Goal: Task Accomplishment & Management: Complete application form

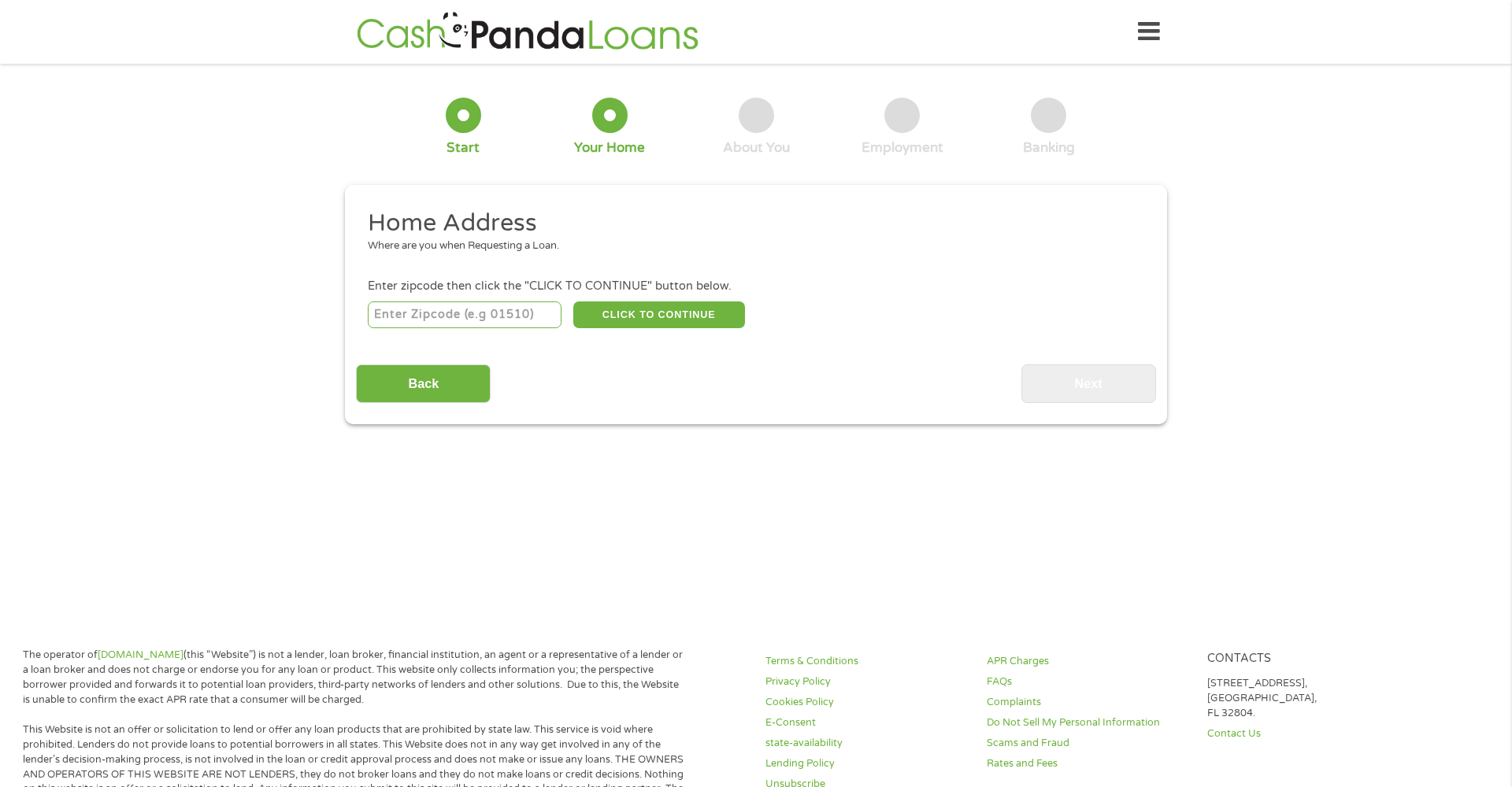
scroll to position [4, 0]
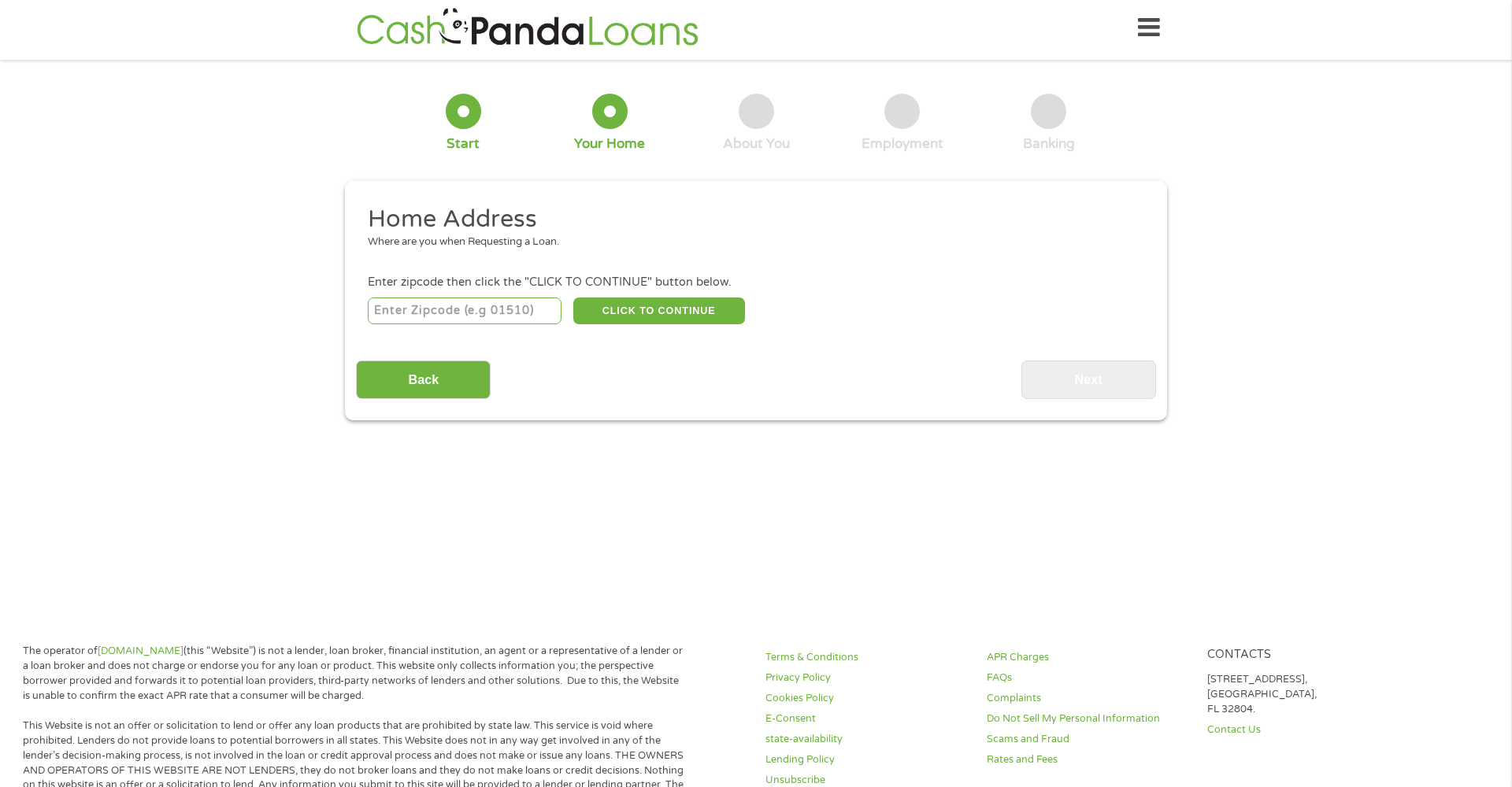
click at [427, 312] on input "number" at bounding box center [465, 310] width 194 height 27
type input "89178"
click at [626, 301] on button "CLICK TO CONTINUE" at bounding box center [659, 310] width 172 height 27
type input "89178"
type input "[GEOGRAPHIC_DATA]"
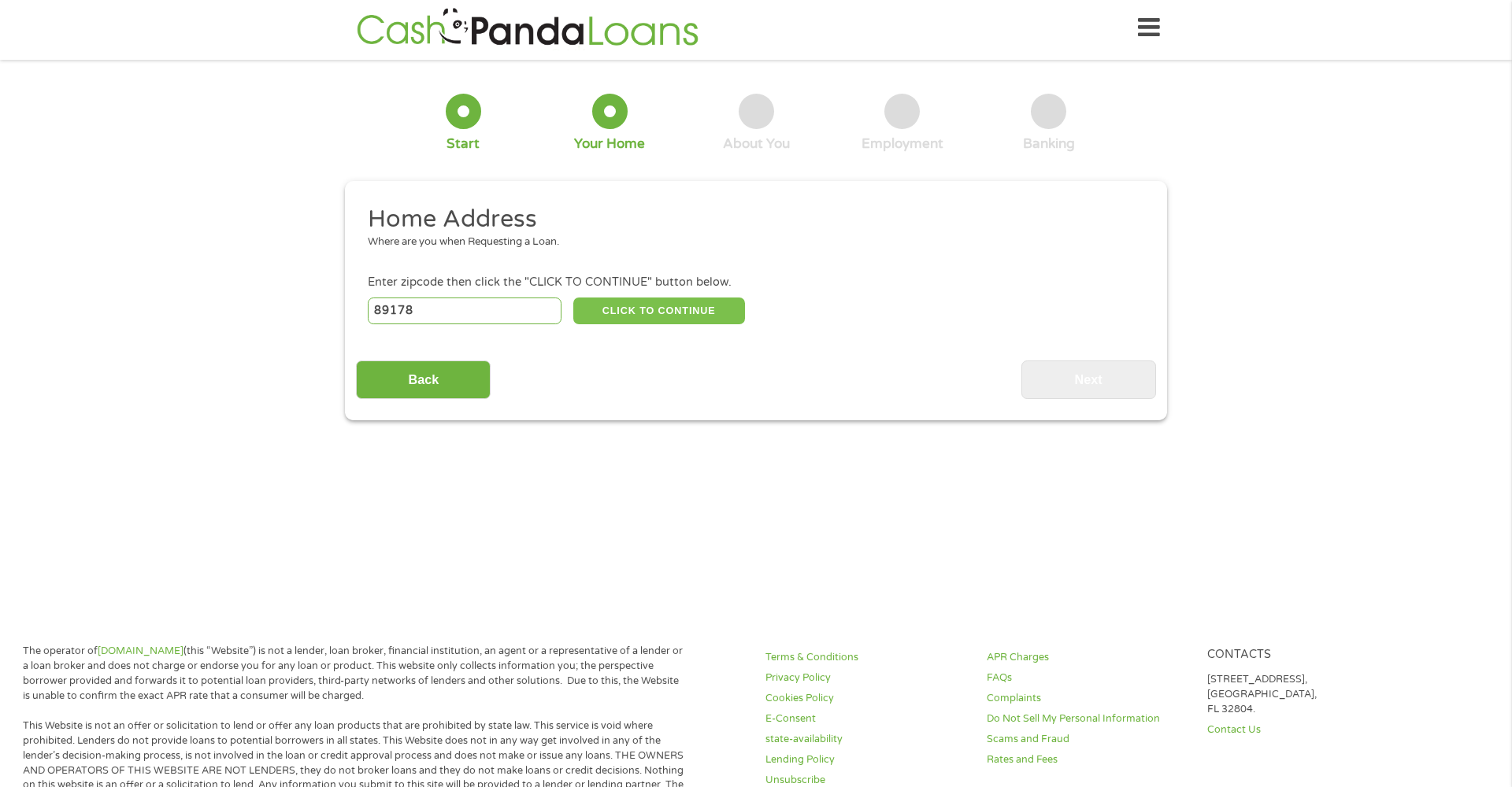
select select "[US_STATE]"
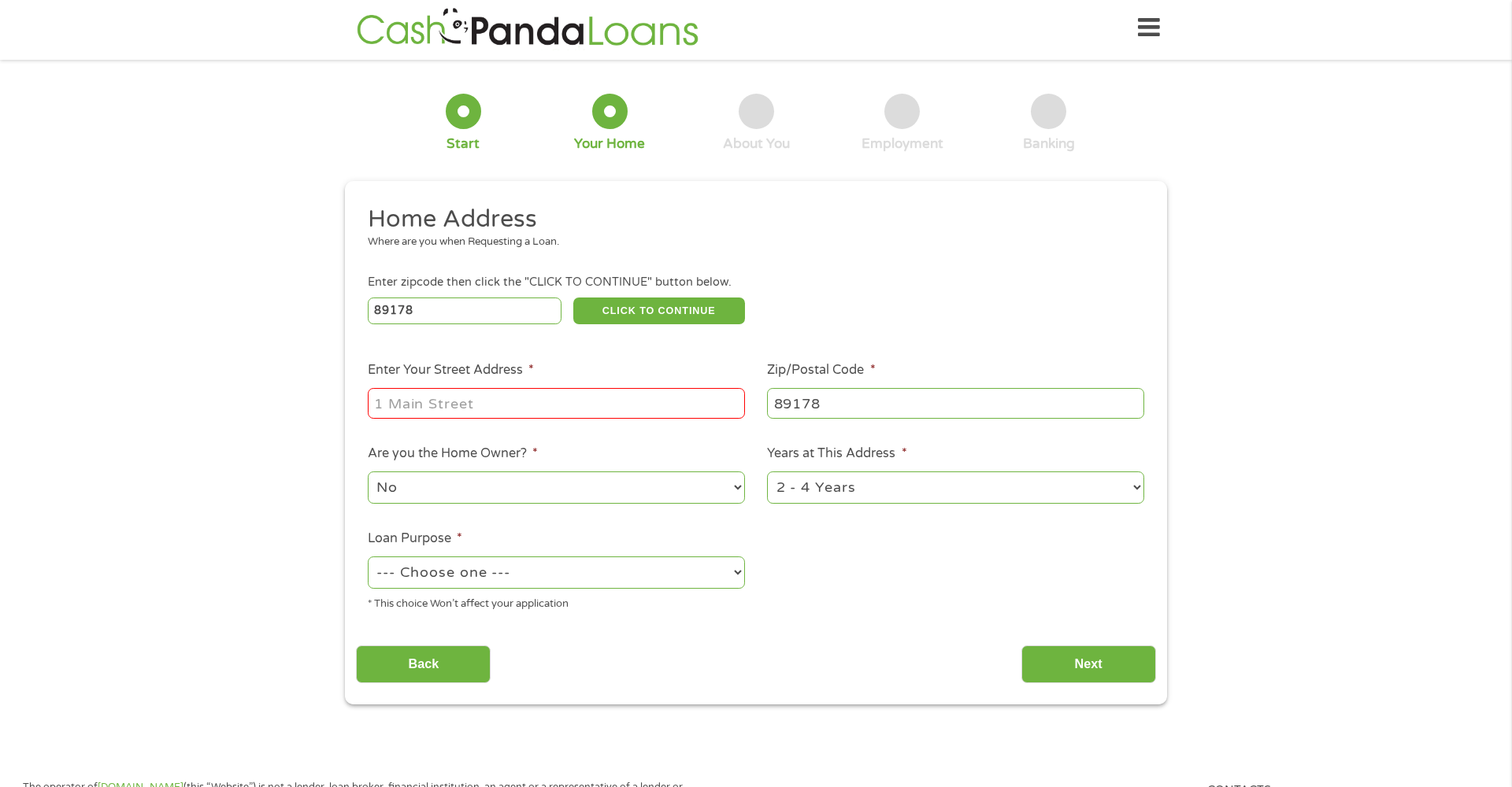
click at [499, 407] on input "Enter Your Street Address *" at bounding box center [555, 403] width 377 height 30
type input "[STREET_ADDRESS]"
select select "no"
select select "24months"
select select "other"
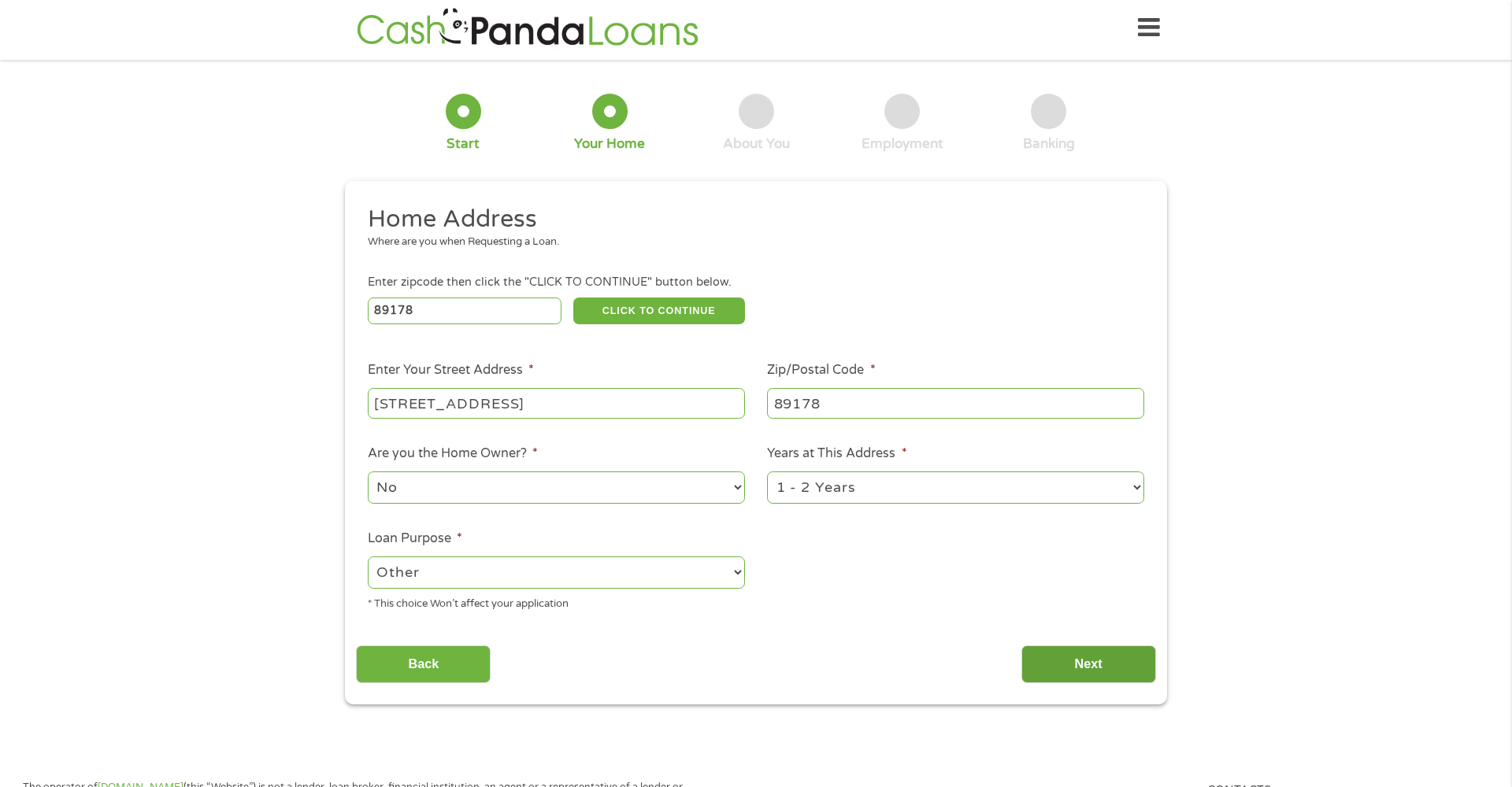
click at [1125, 671] on input "Next" at bounding box center [1088, 665] width 135 height 38
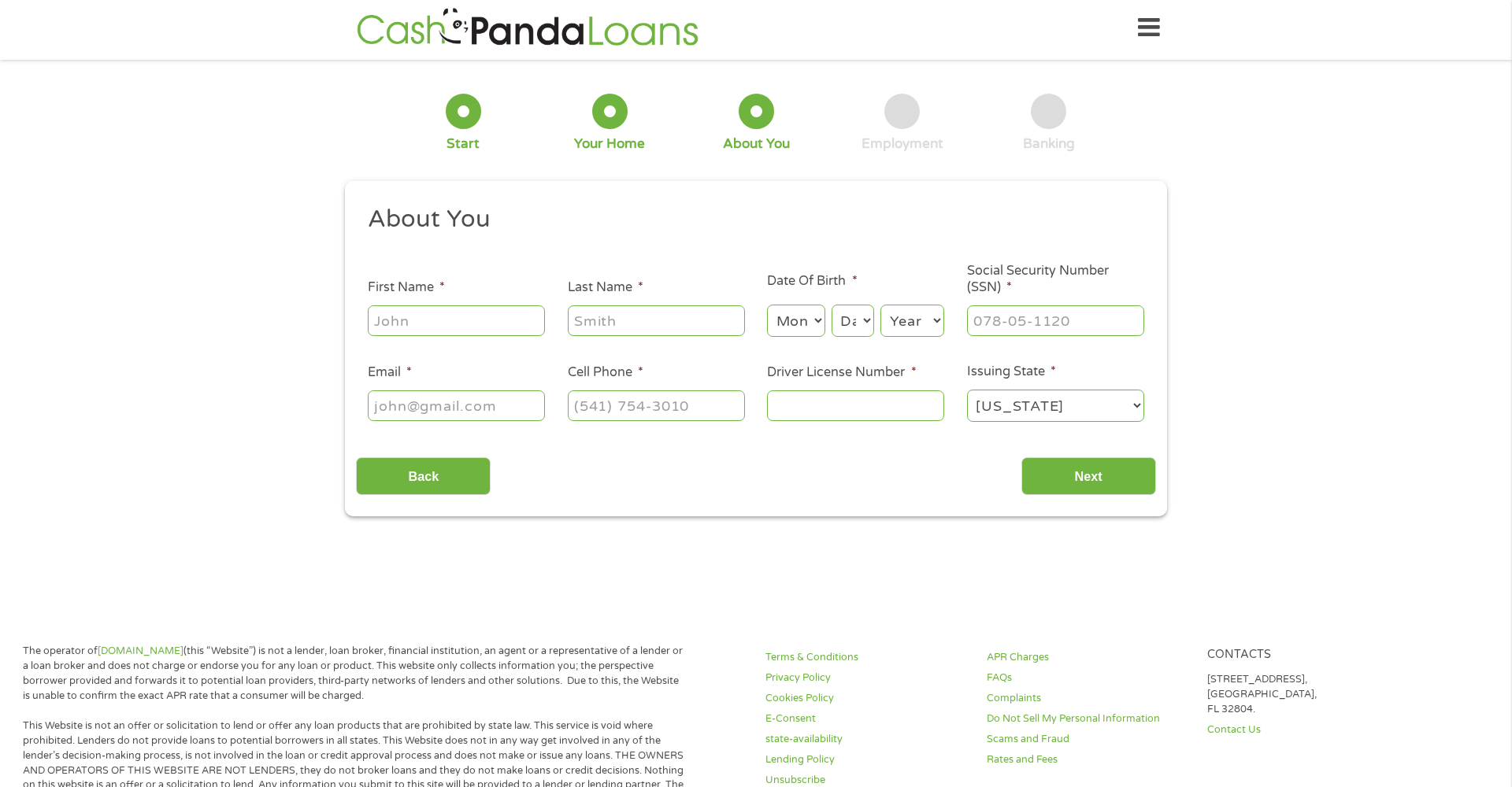
scroll to position [7, 7]
click at [496, 336] on input "First Name *" at bounding box center [455, 321] width 177 height 30
type input "Kayle"
click at [592, 327] on input "Last Name *" at bounding box center [655, 321] width 177 height 30
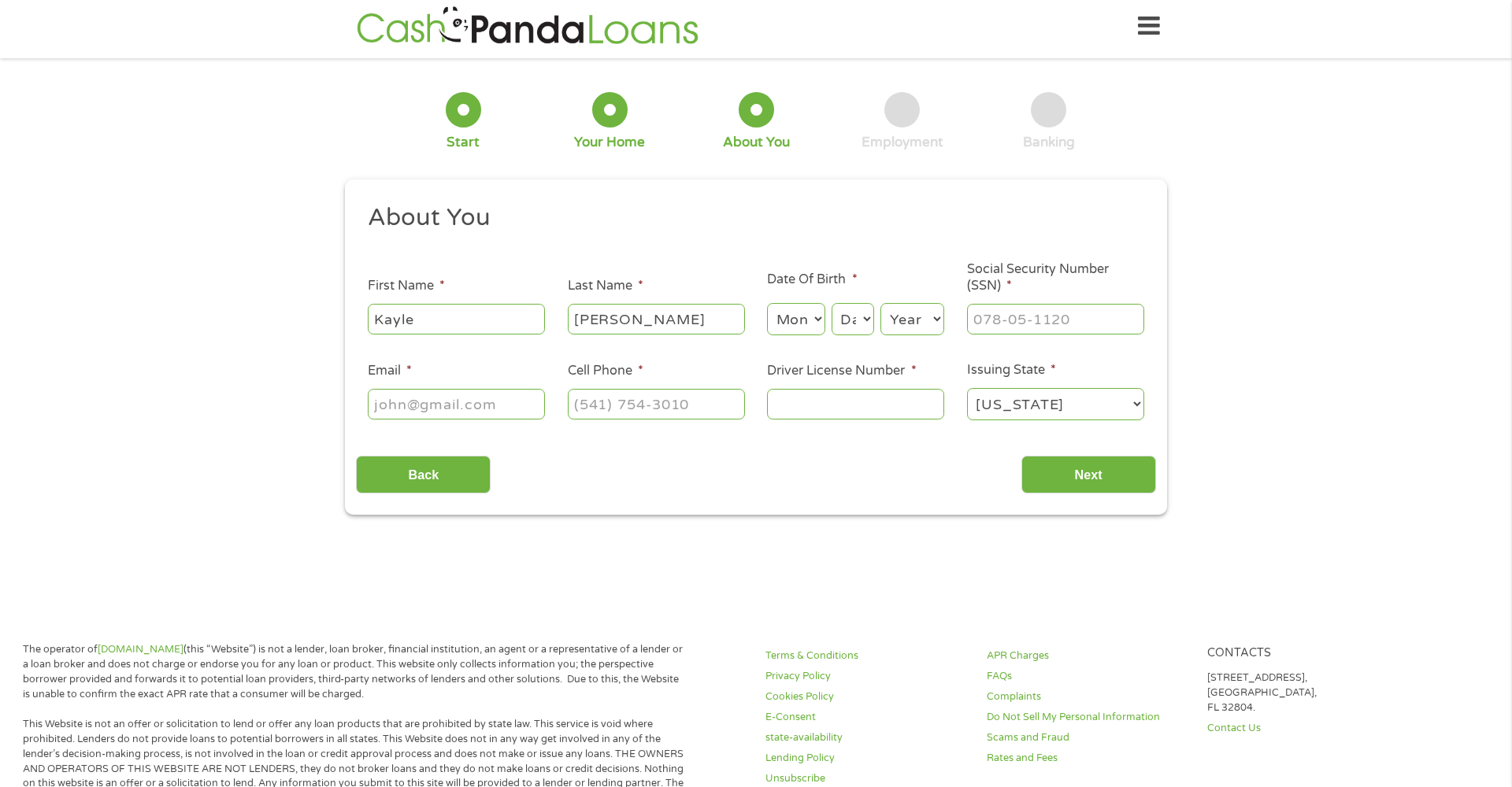
type input "[PERSON_NAME]"
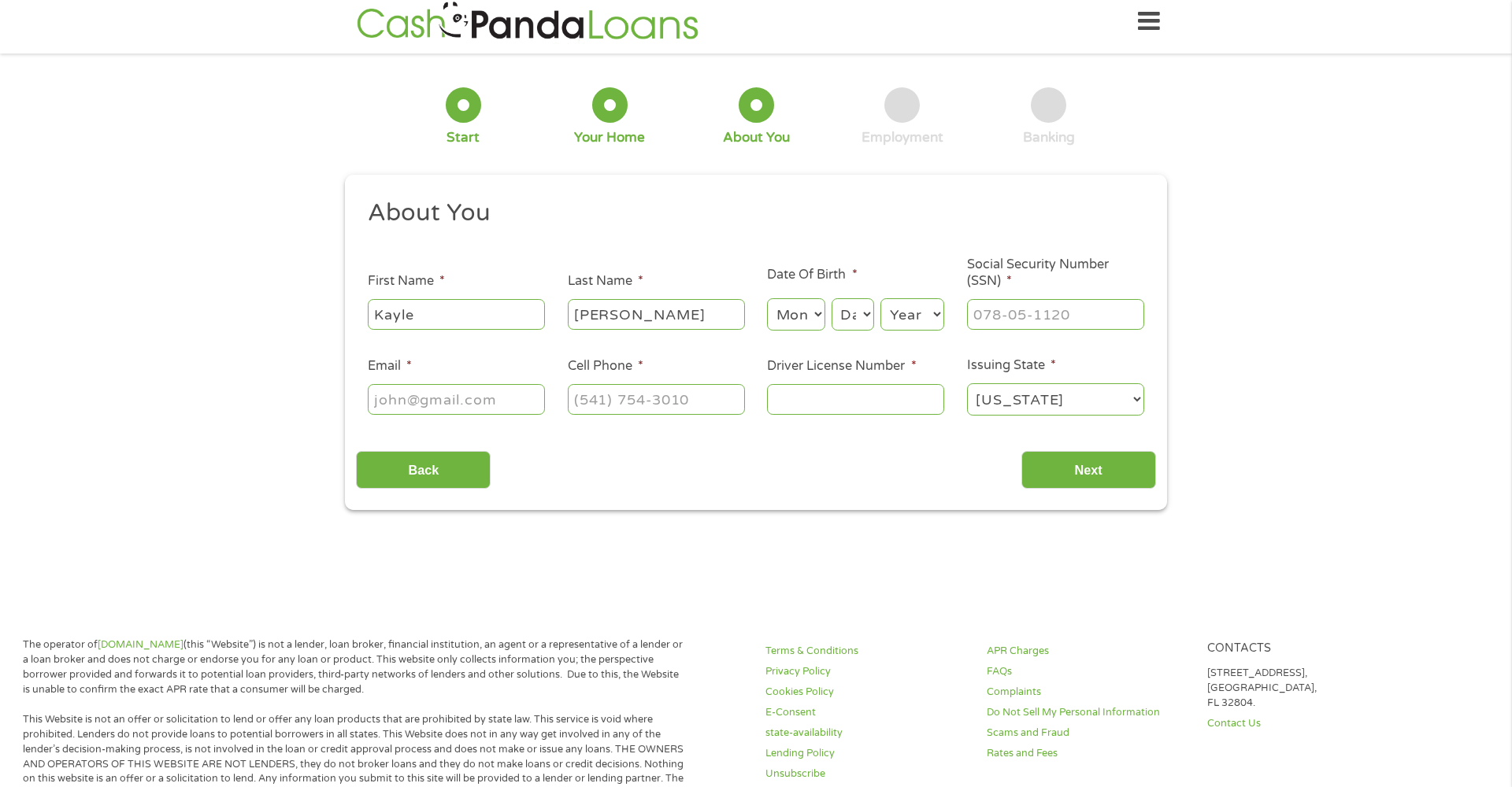
scroll to position [10, 0]
select select "8"
select select "1978"
click at [1001, 312] on input "Social Security Number (SSN) *" at bounding box center [1055, 314] width 177 height 30
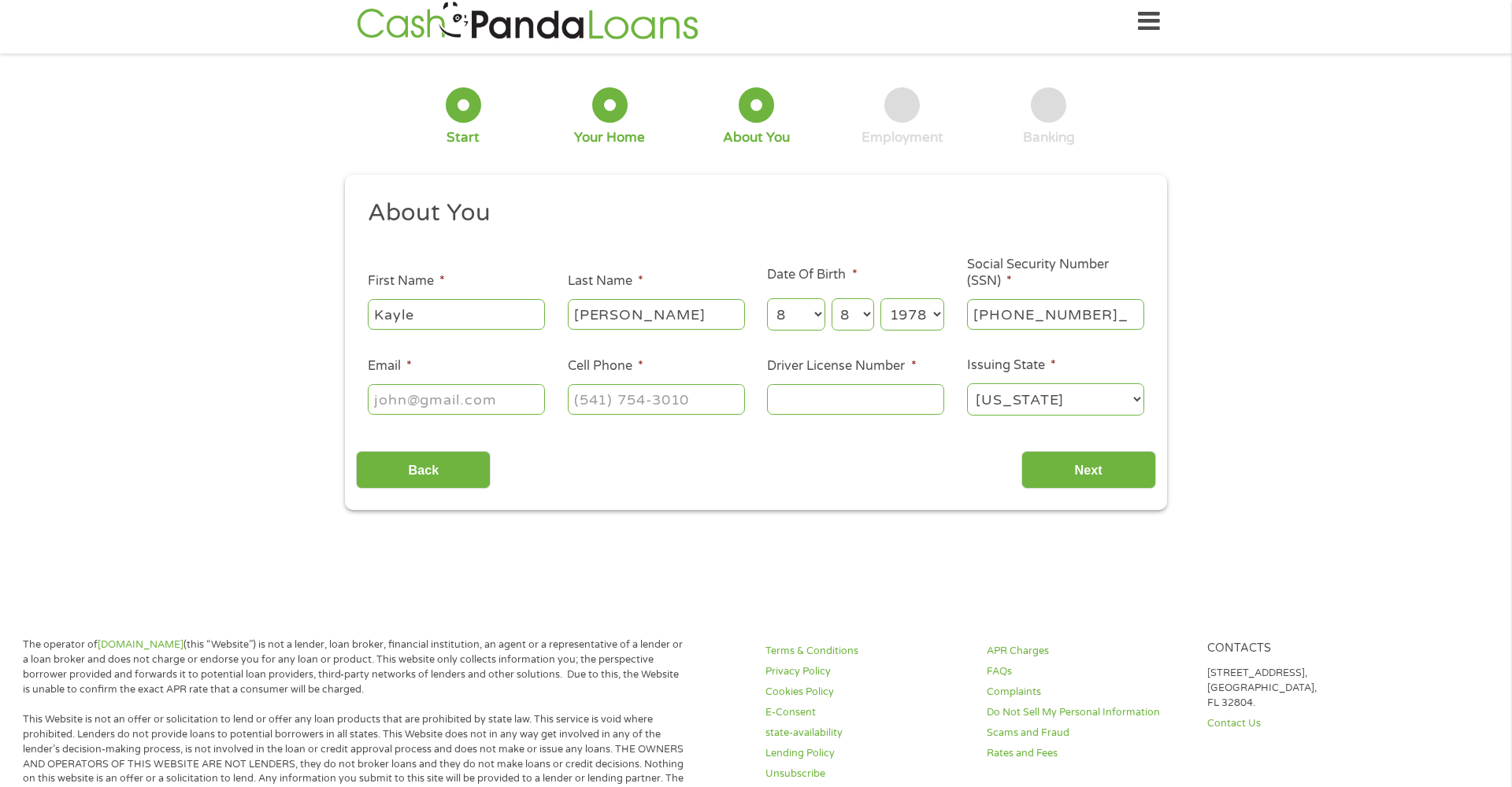
type input "533-88-9150"
click at [472, 404] on input "Email *" at bounding box center [455, 399] width 177 height 30
type input "[EMAIL_ADDRESS][DOMAIN_NAME]"
click at [591, 394] on input "(___) ___-____" at bounding box center [655, 399] width 177 height 30
type input "[PHONE_NUMBER]"
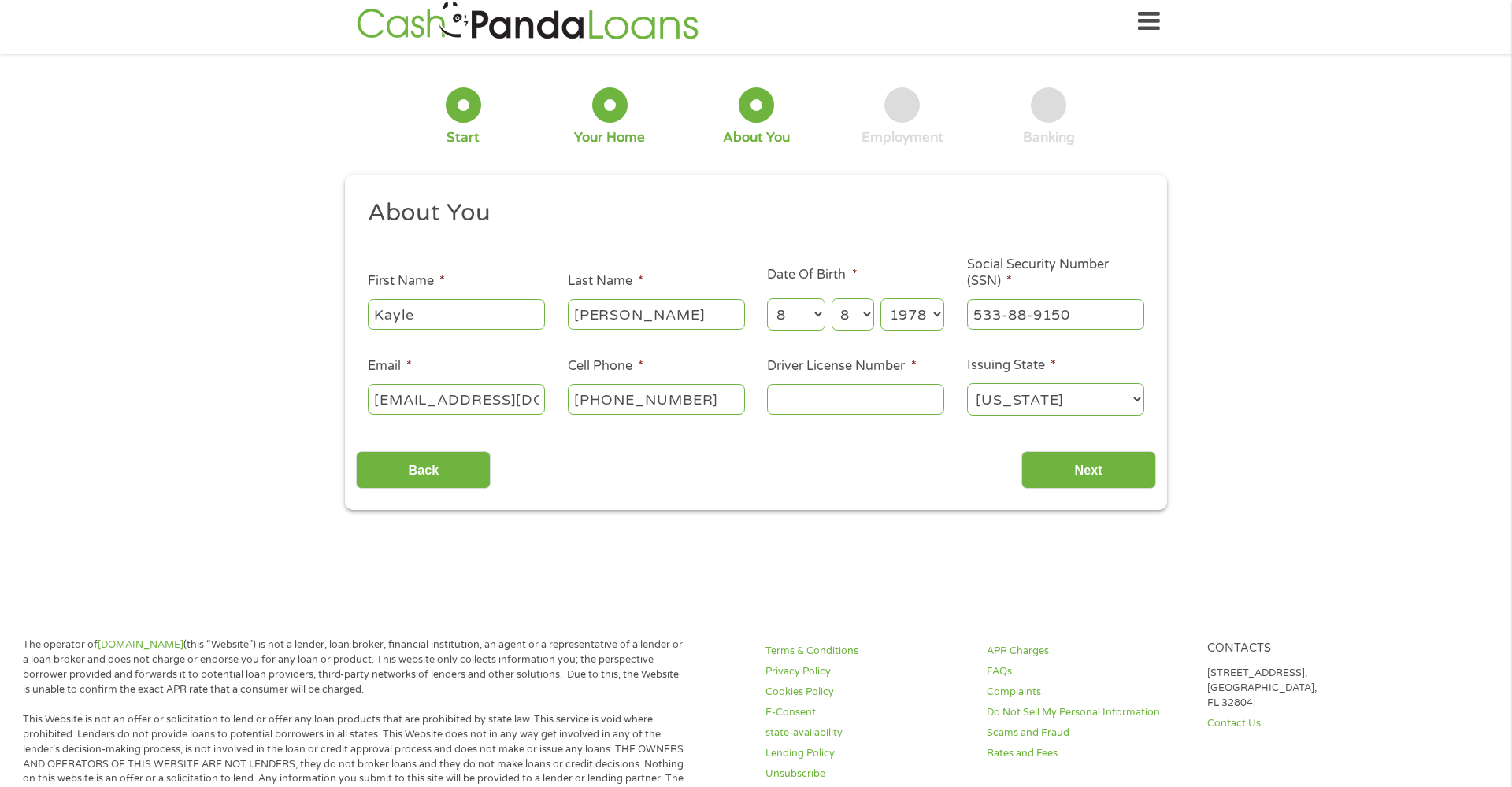
click at [817, 397] on input "Driver License Number *" at bounding box center [855, 399] width 177 height 30
type input "1604055510"
click at [1110, 473] on input "Next" at bounding box center [1088, 470] width 135 height 38
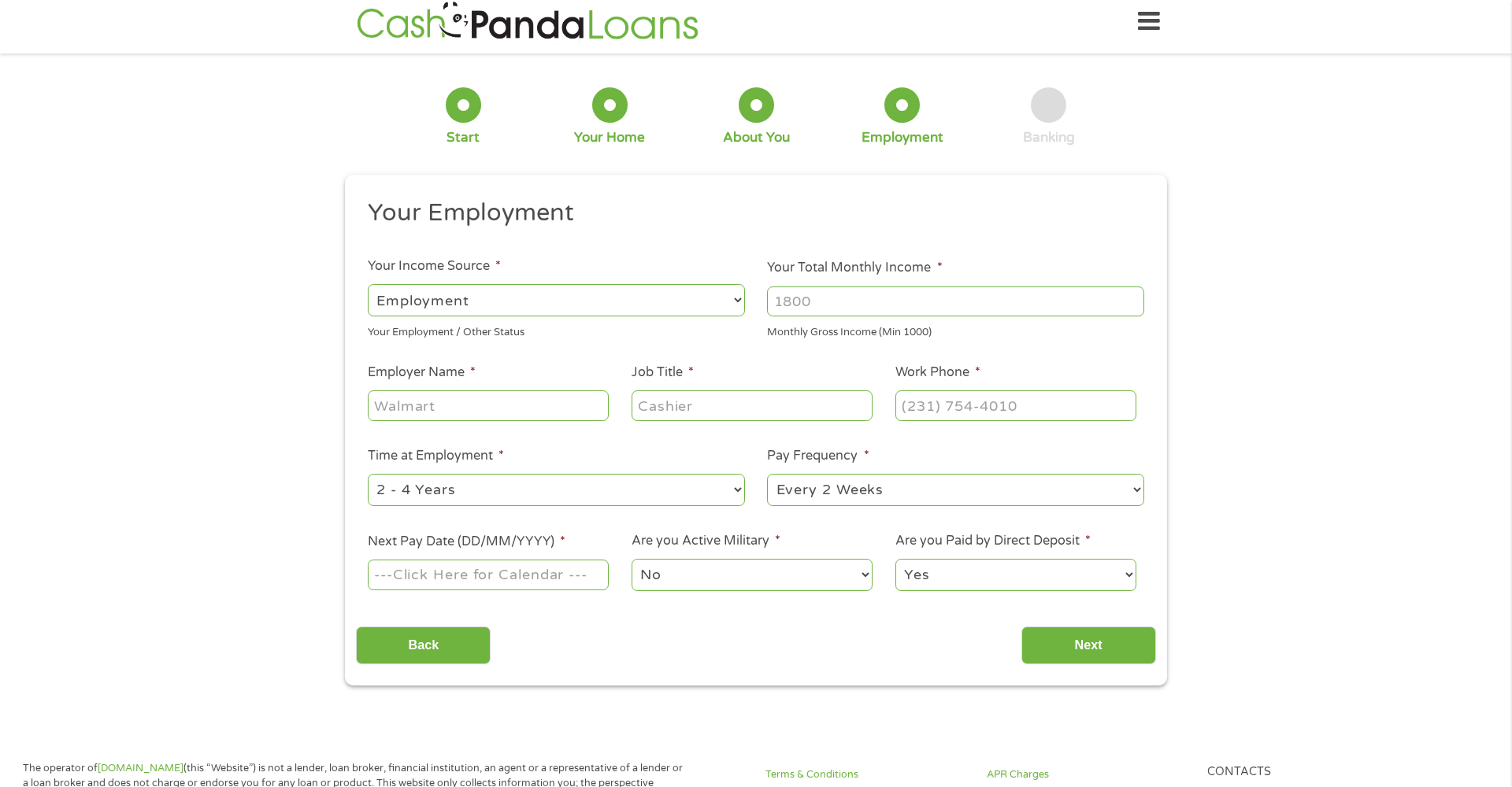
scroll to position [4, 0]
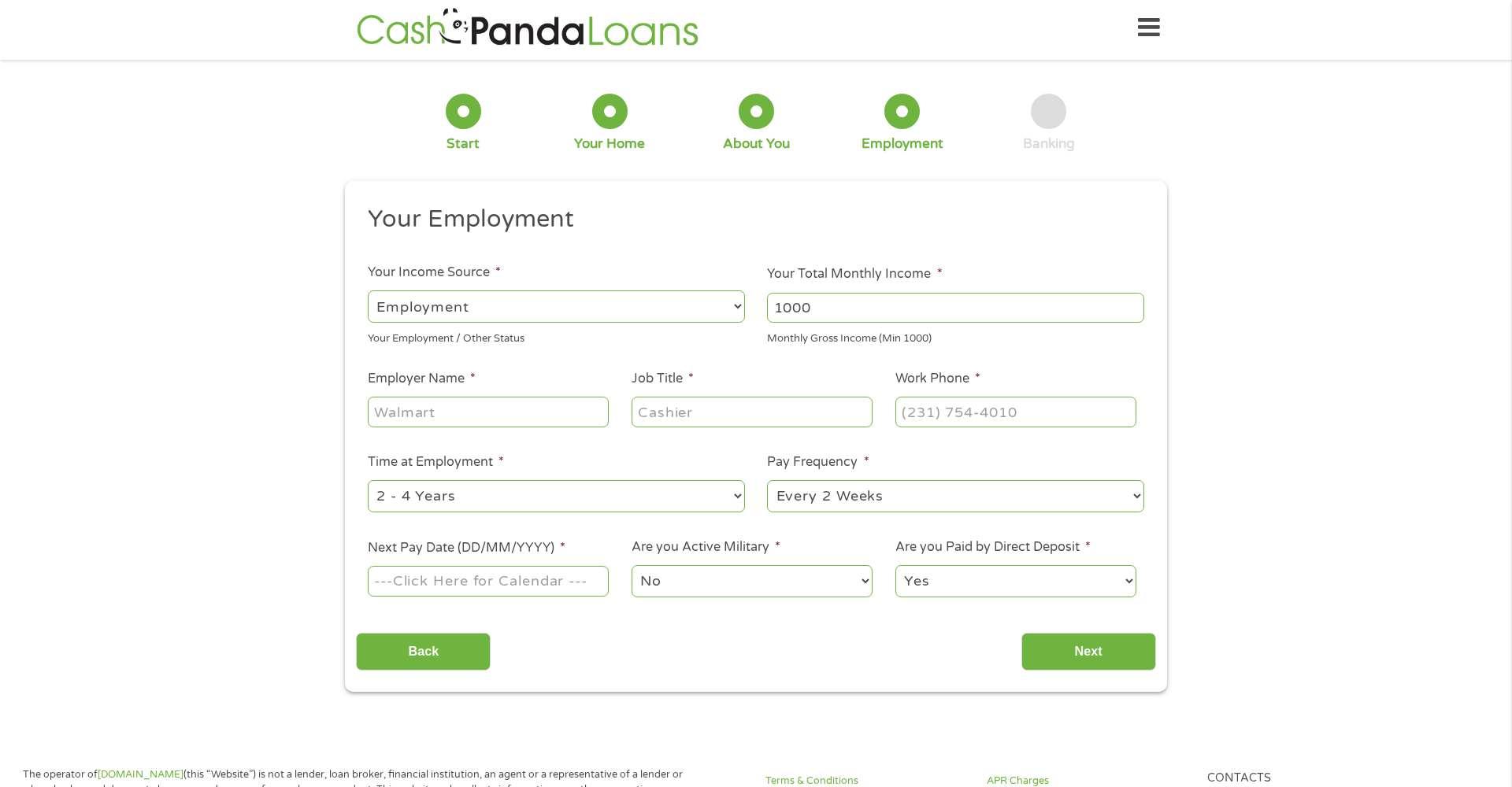
click at [1130, 312] on input "1000" at bounding box center [955, 308] width 377 height 30
drag, startPoint x: 867, startPoint y: 312, endPoint x: 761, endPoint y: 307, distance: 106.1
click at [761, 307] on li "Your Total Monthly Income * 1000 Monthly Gross Income (Min 1000)" at bounding box center [956, 306] width 400 height 82
type input "4200"
click at [490, 410] on input "Employer Name *" at bounding box center [488, 411] width 241 height 30
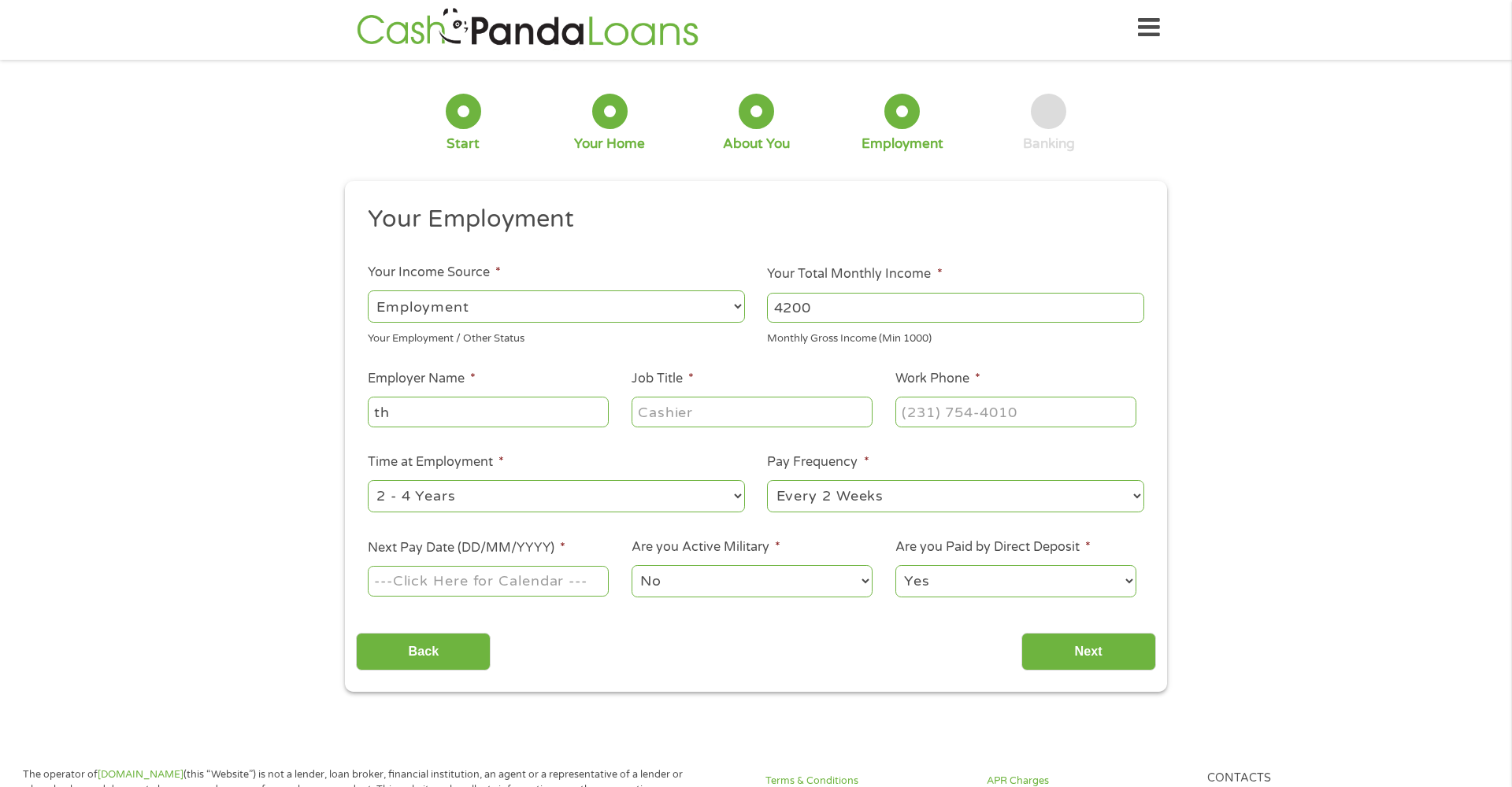
type input "t"
type input "The Cosmopolitan [GEOGRAPHIC_DATA]"
click at [780, 410] on input "Job Title *" at bounding box center [752, 411] width 241 height 30
type input "Paint Engineer"
click at [1042, 408] on input "(___) ___-____" at bounding box center [1016, 411] width 241 height 30
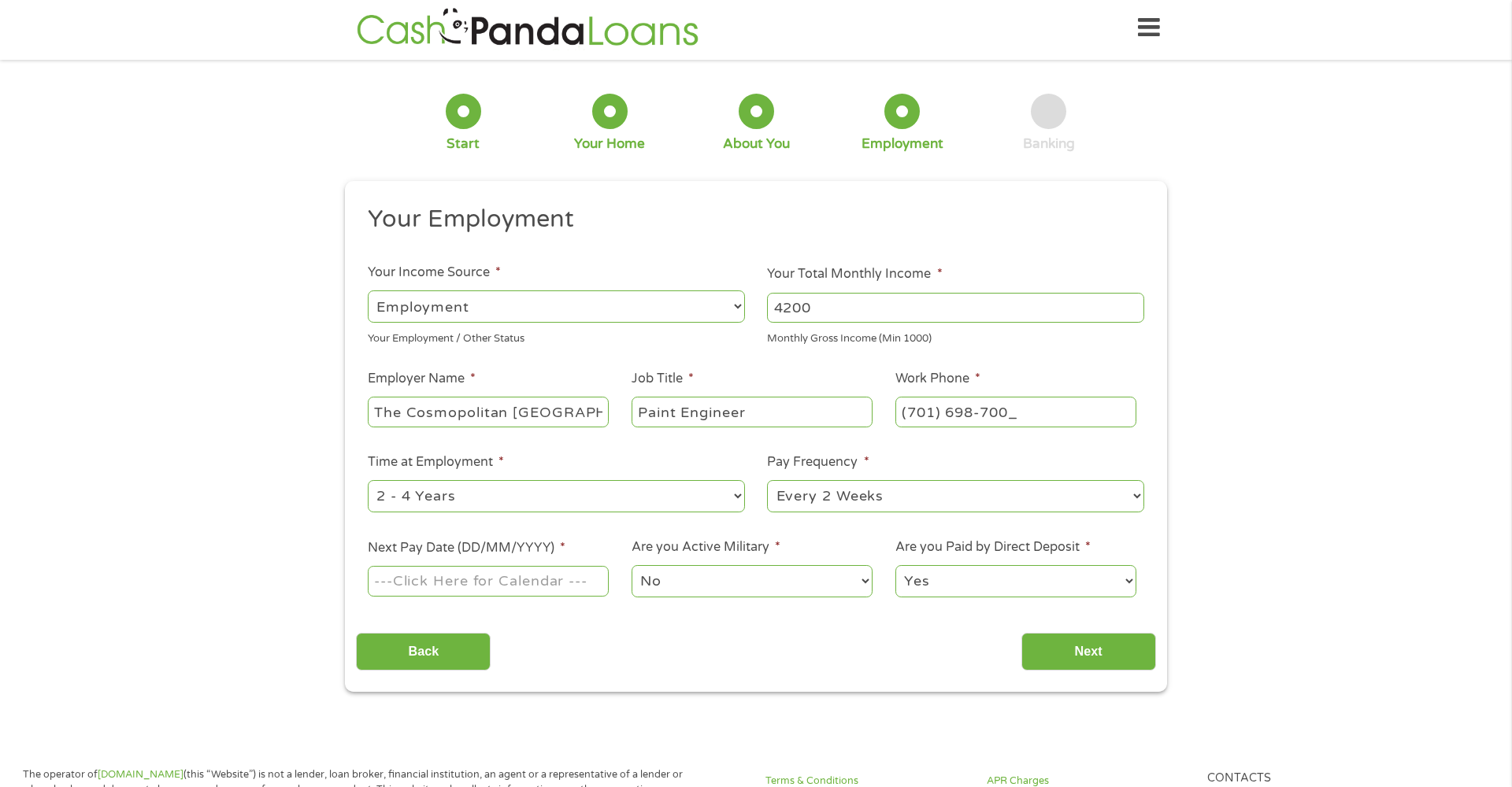
type input "[PHONE_NUMBER]"
select select "60months"
click at [582, 581] on input "Next Pay Date (DD/MM/YYYY) *" at bounding box center [488, 581] width 241 height 30
type input "[DATE]"
click at [1086, 656] on input "Next" at bounding box center [1088, 651] width 135 height 38
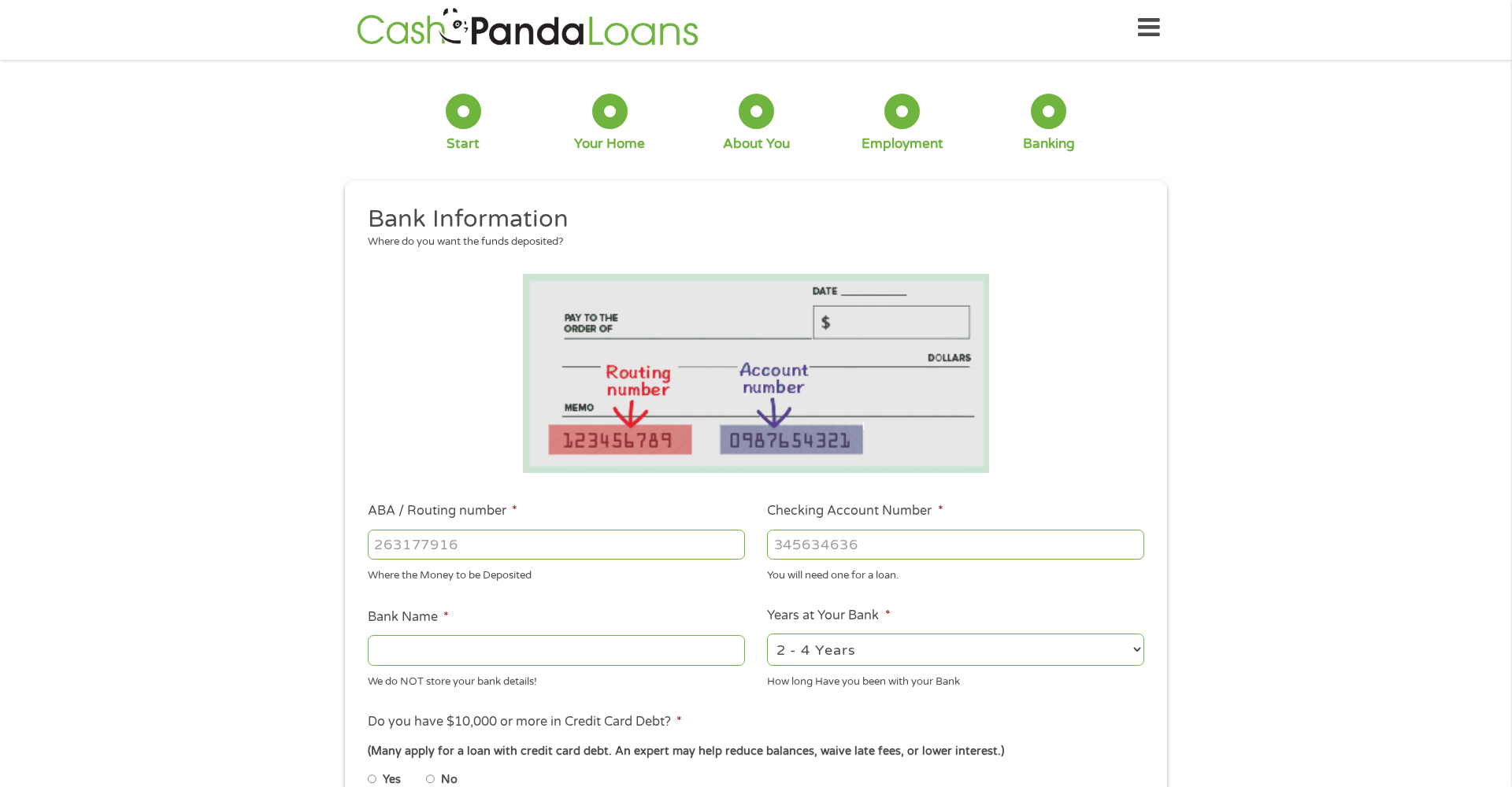
scroll to position [7, 7]
click at [418, 551] on input "ABA / Routing number *" at bounding box center [555, 545] width 377 height 30
type input "322484634"
type input "WESTSTAR CREDIT UNION"
type input "322484634"
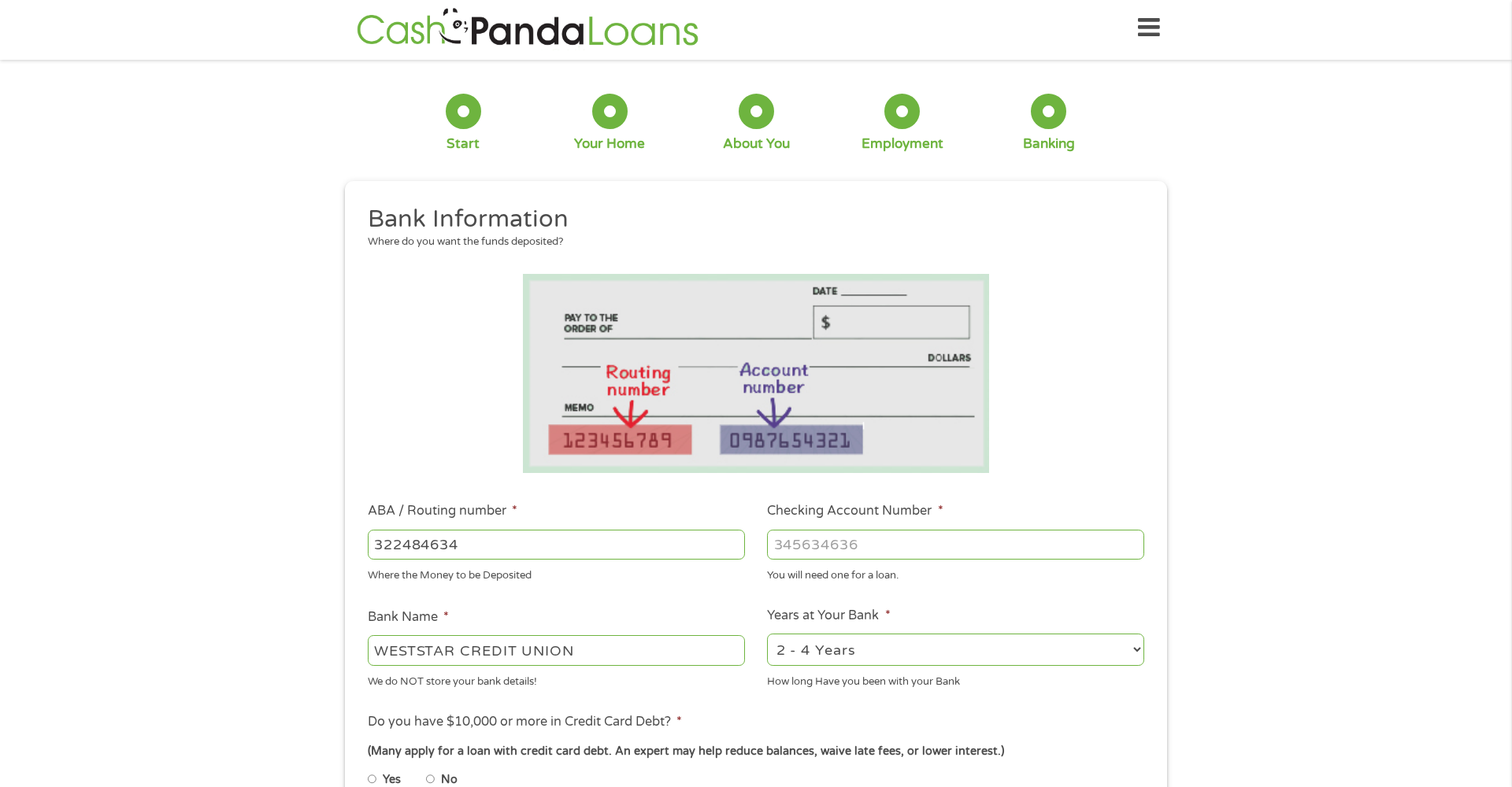
click at [815, 553] on input "Checking Account Number *" at bounding box center [955, 545] width 377 height 30
type input "1090042522671"
click at [1212, 594] on div "1 Start 2 Your Home 3 About You 4 Employment 5 Banking 6 This field is hidden w…" at bounding box center [756, 570] width 1512 height 998
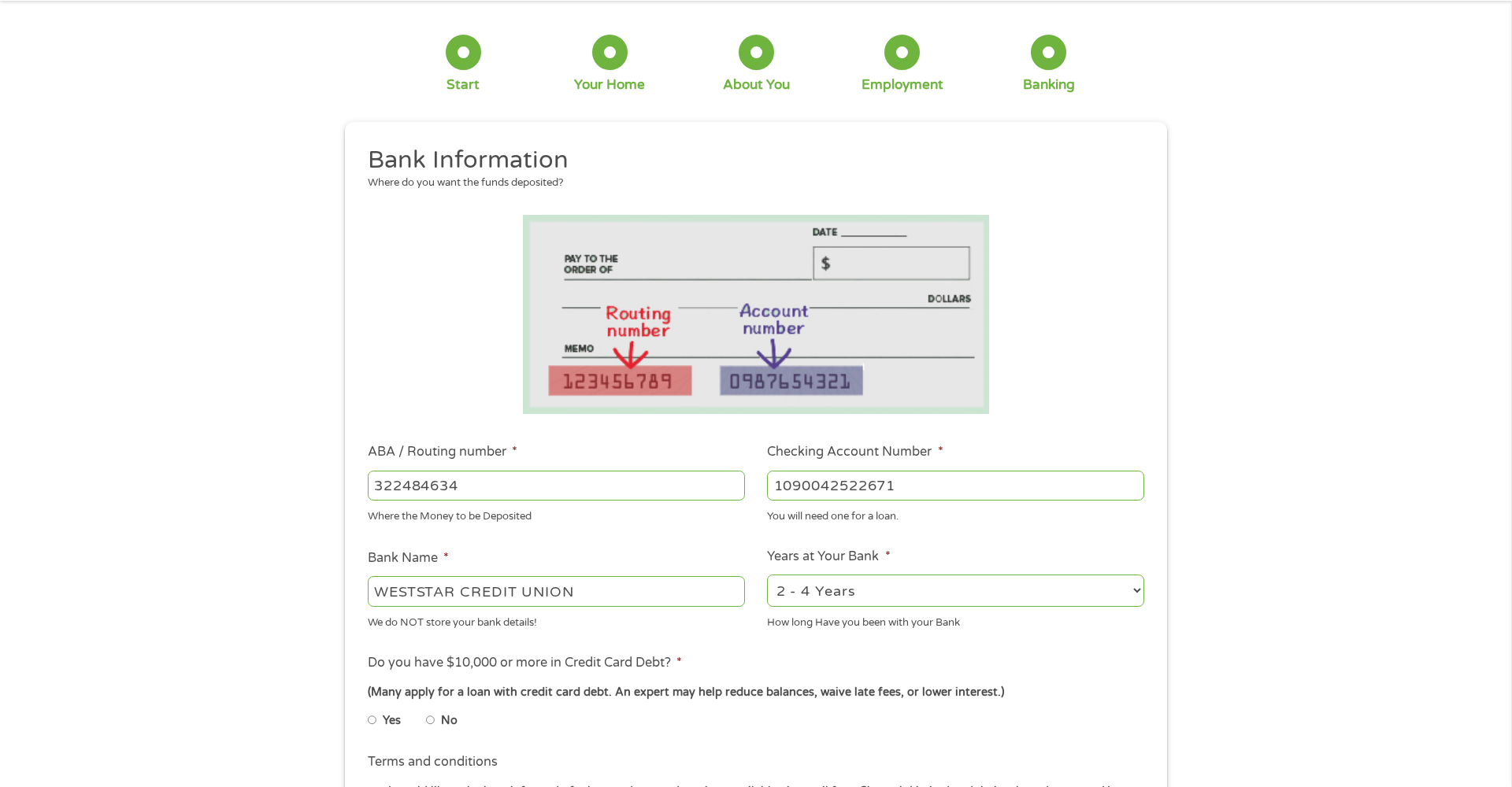
scroll to position [67, 0]
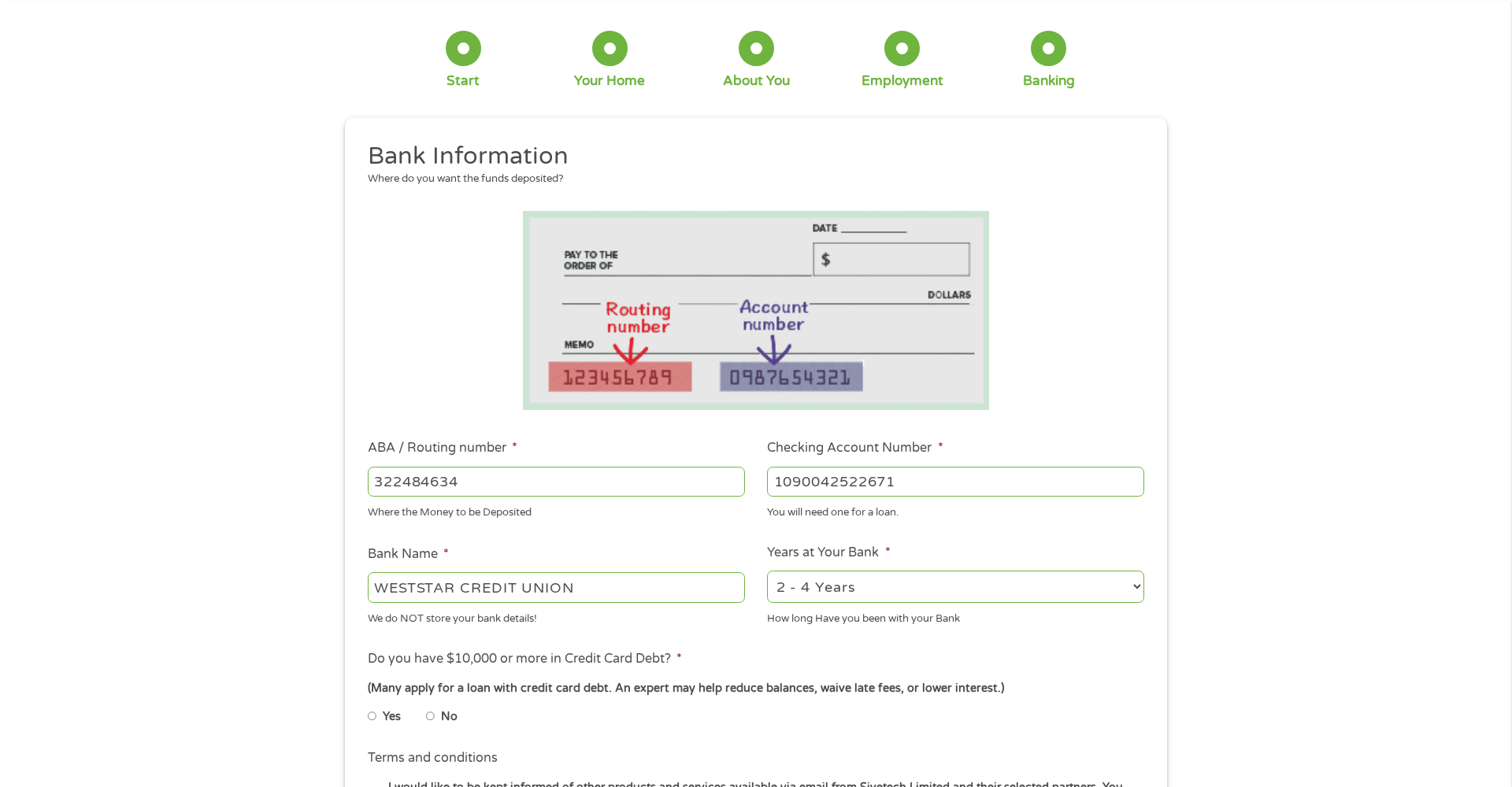
select select "60months"
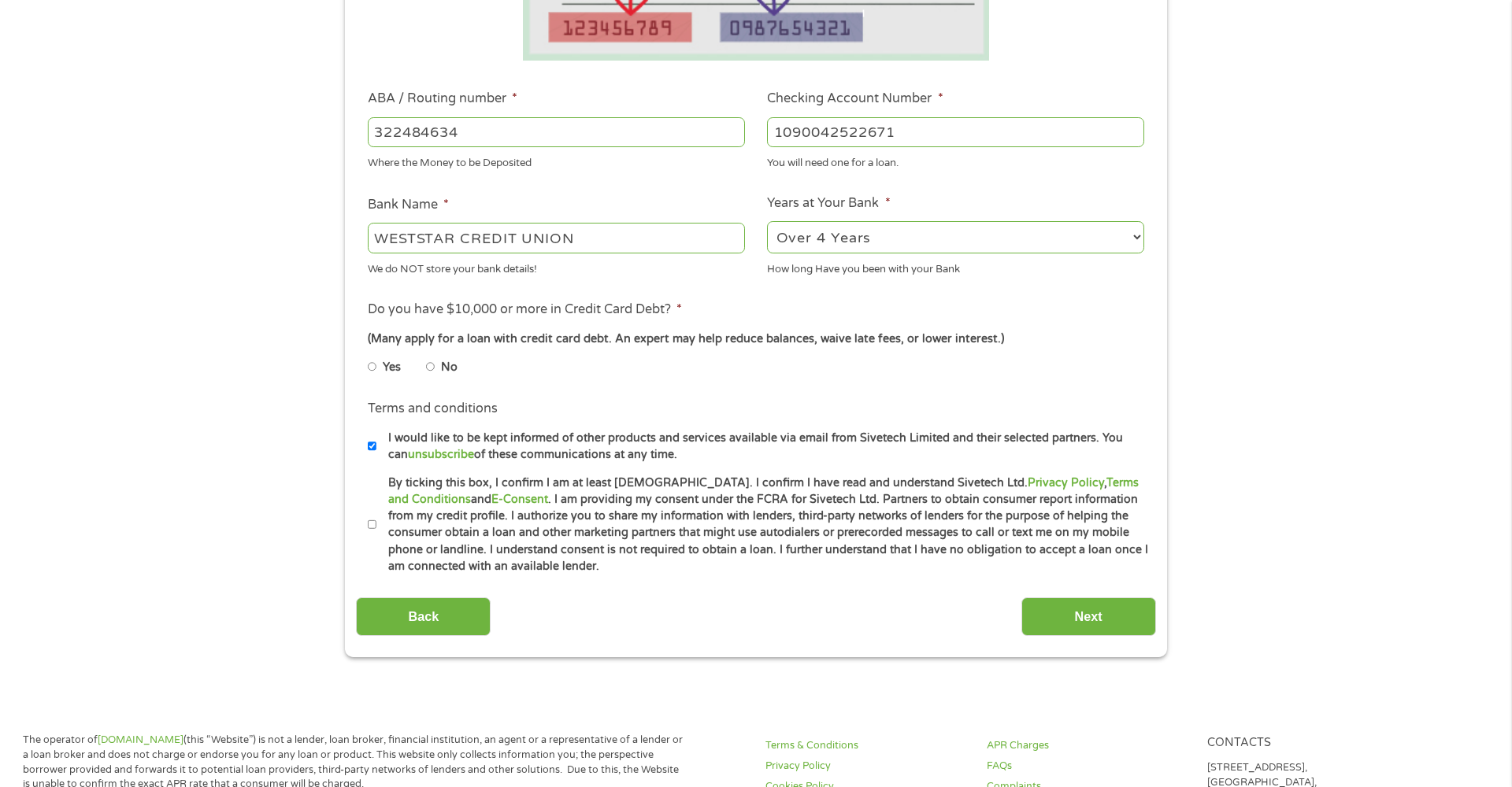
scroll to position [422, 0]
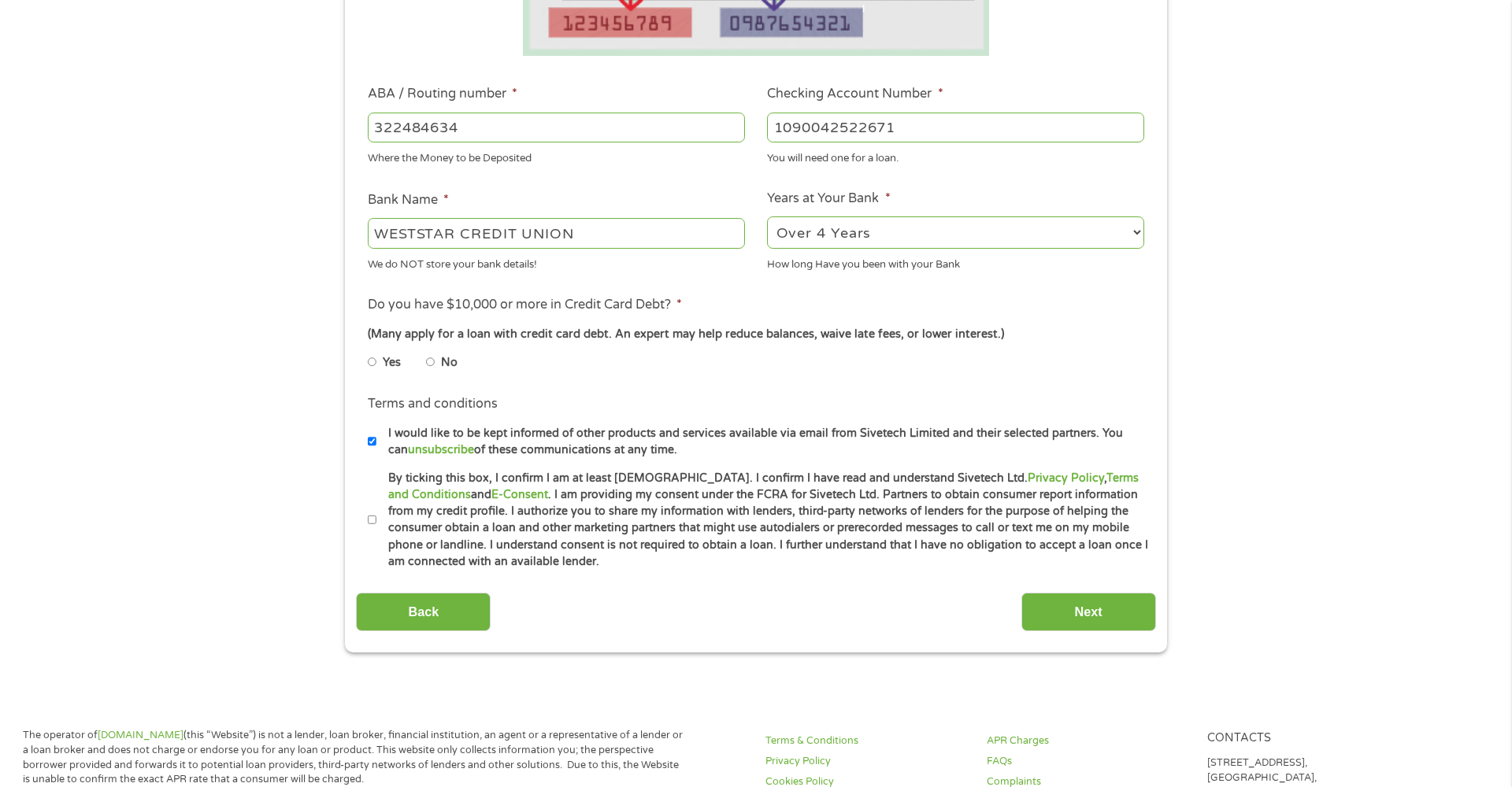
click at [432, 355] on input "No" at bounding box center [431, 362] width 9 height 25
radio input "true"
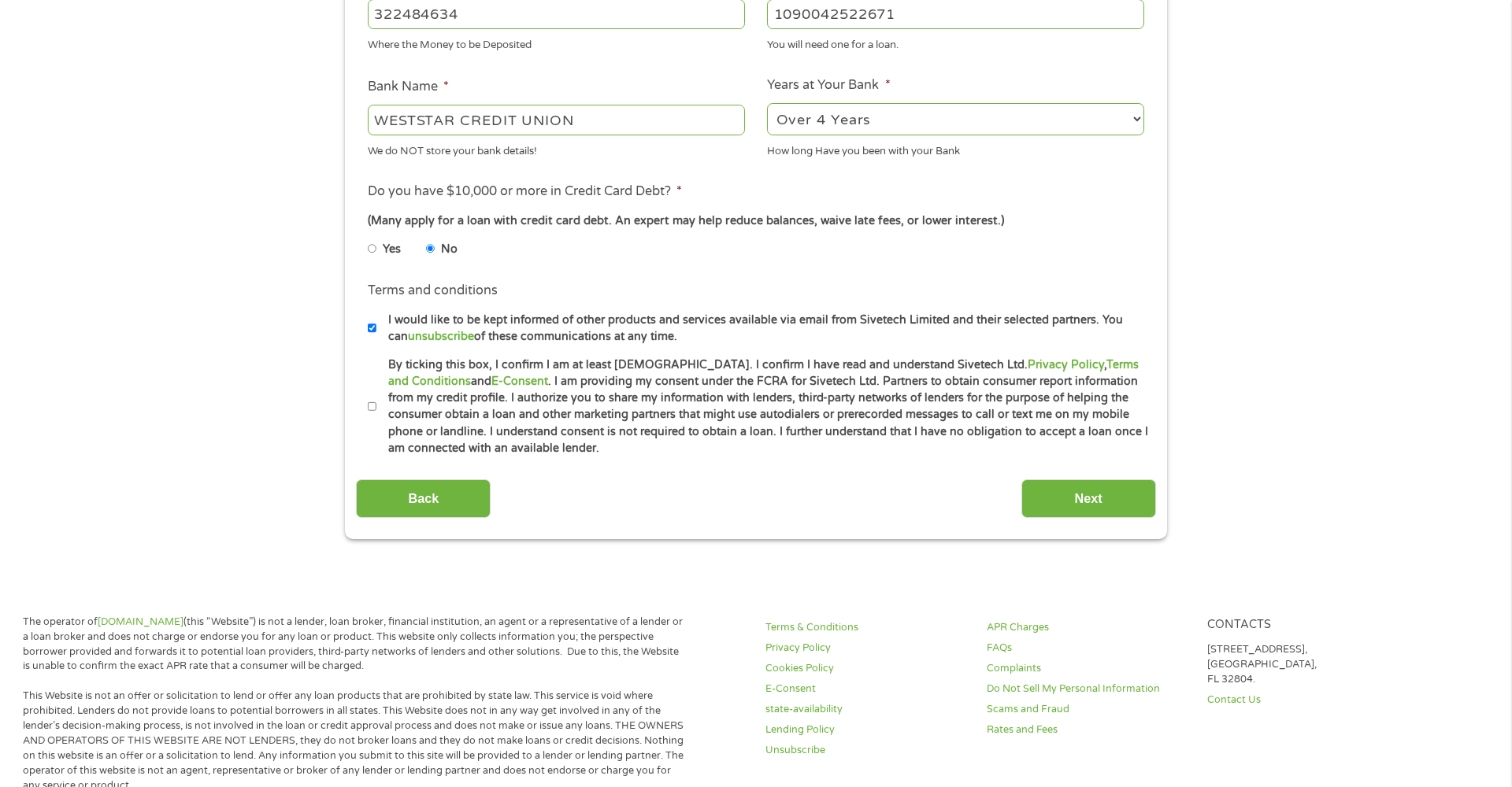
scroll to position [537, 0]
click at [370, 394] on input "By ticking this box, I confirm I am at least [DEMOGRAPHIC_DATA]. I confirm I ha…" at bounding box center [372, 405] width 9 height 25
checkbox input "true"
click at [1119, 493] on input "Next" at bounding box center [1088, 496] width 135 height 38
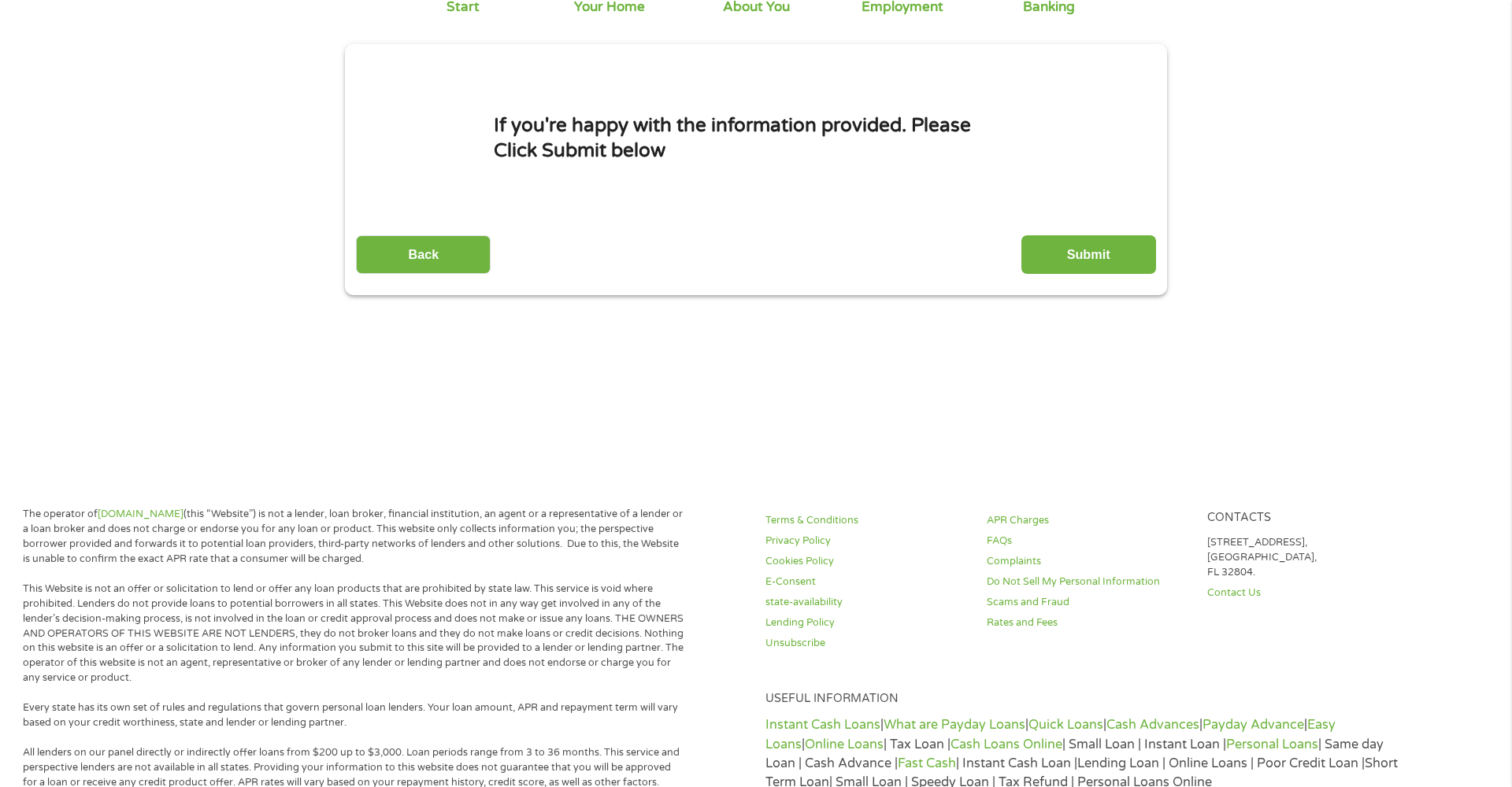
scroll to position [7, 7]
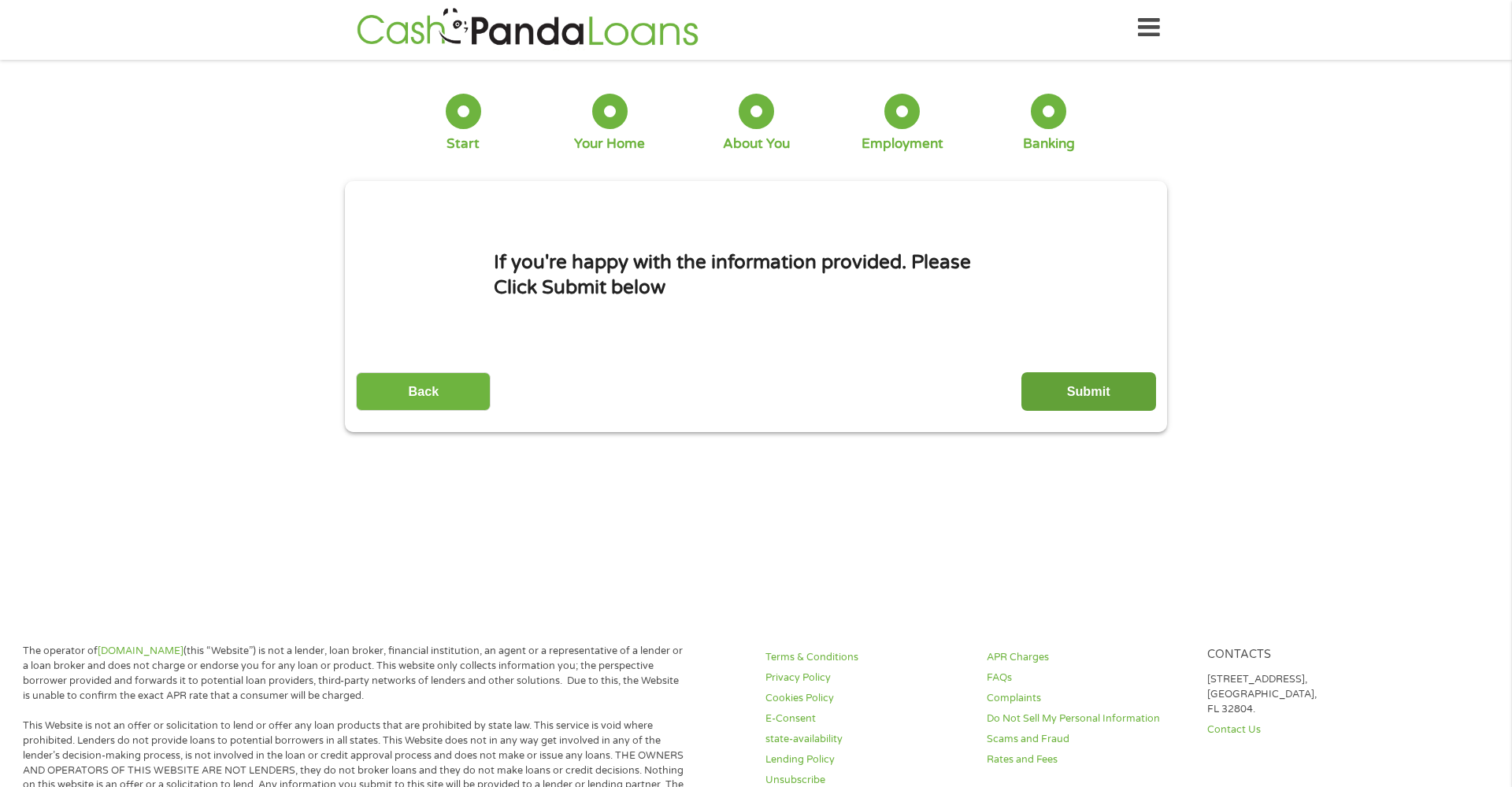
click at [1096, 408] on input "Submit" at bounding box center [1088, 391] width 135 height 38
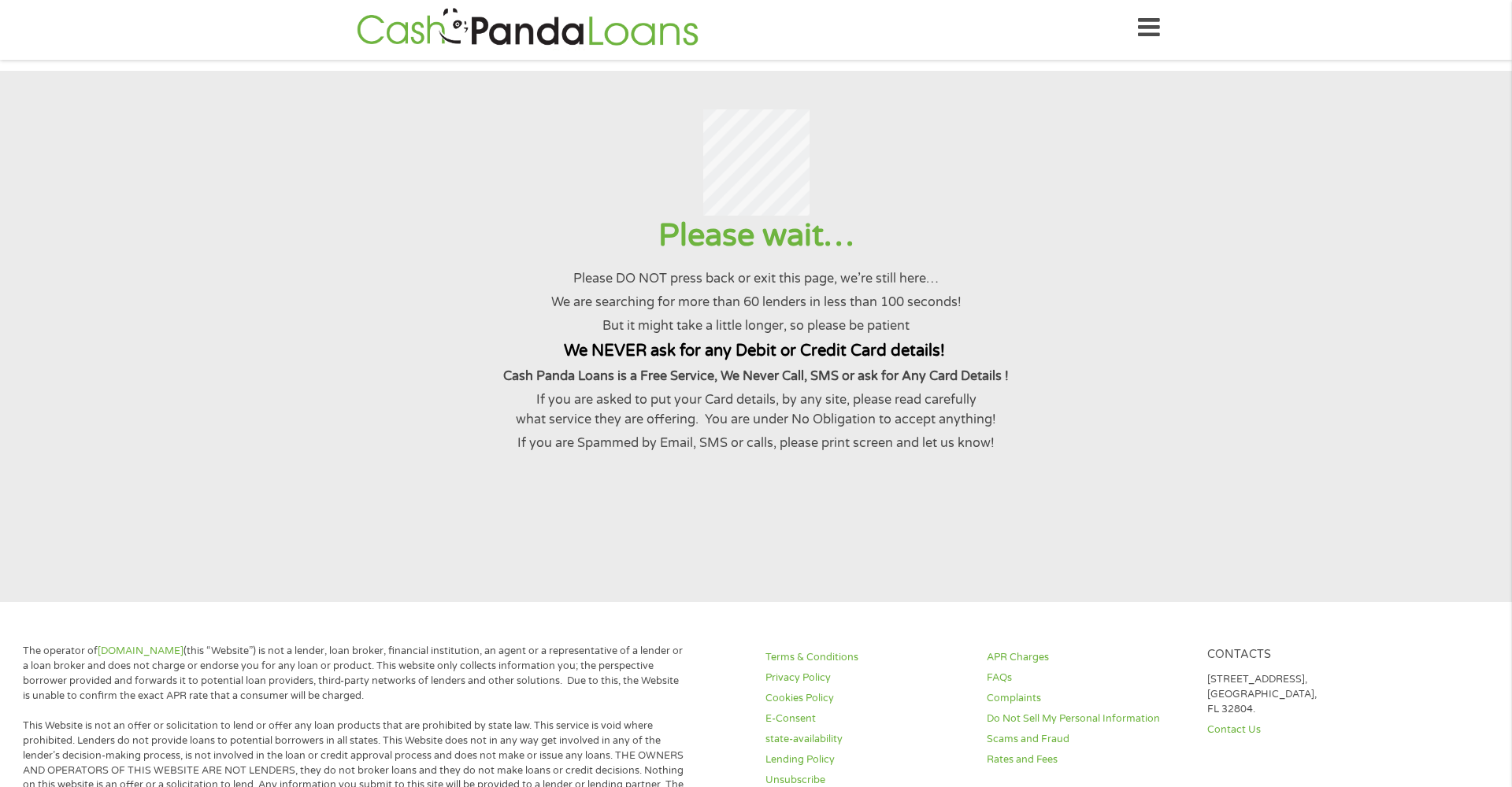
scroll to position [0, 0]
